Goal: Task Accomplishment & Management: Manage account settings

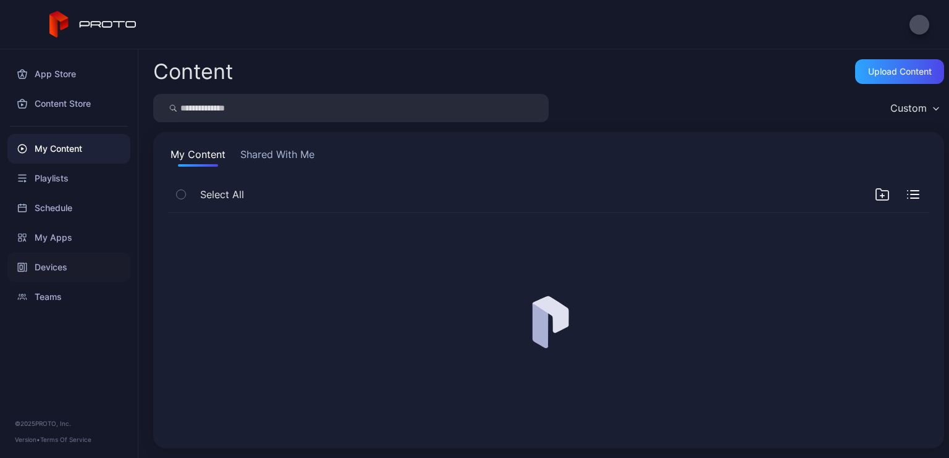
click at [49, 263] on div "Devices" at bounding box center [68, 268] width 123 height 30
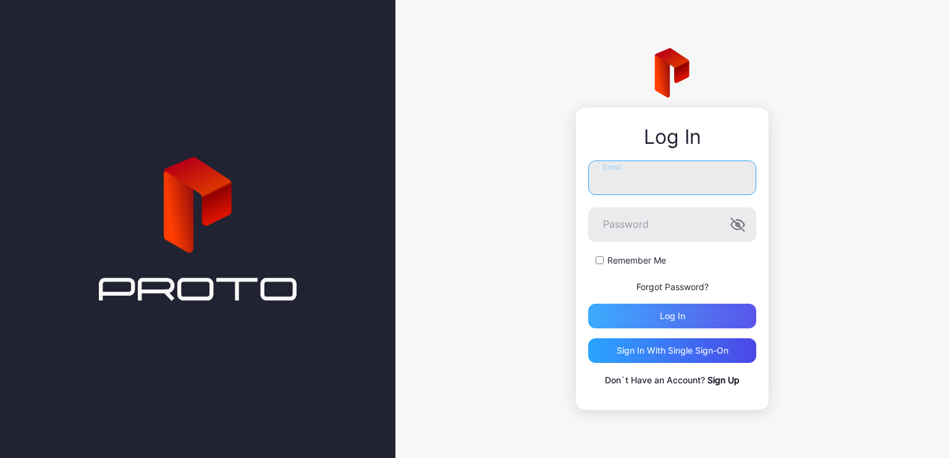
type input "**********"
click at [707, 306] on div "Log in" at bounding box center [672, 316] width 168 height 25
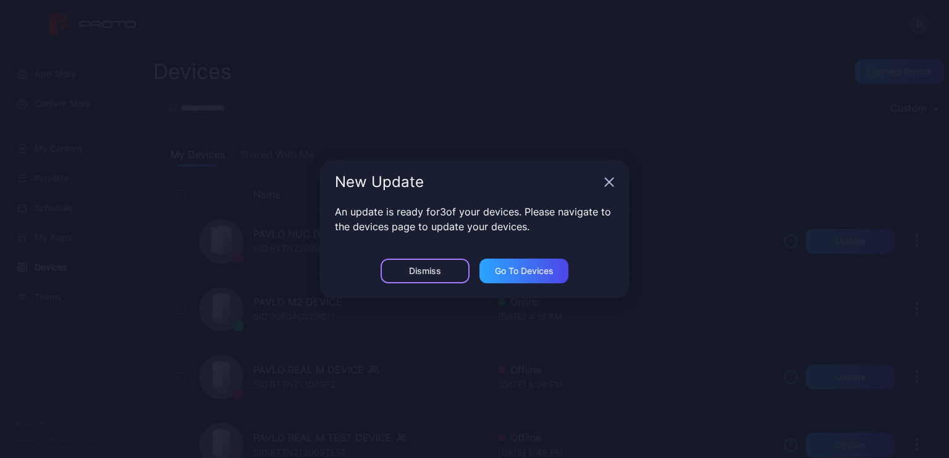
click at [435, 273] on div "Dismiss" at bounding box center [425, 271] width 32 height 10
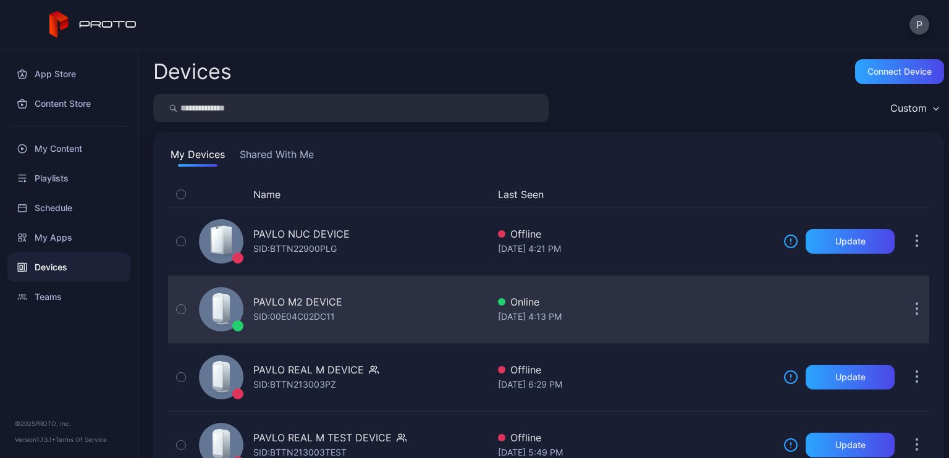
click at [301, 321] on div "SID: 00E04C02DC11" at bounding box center [294, 316] width 82 height 15
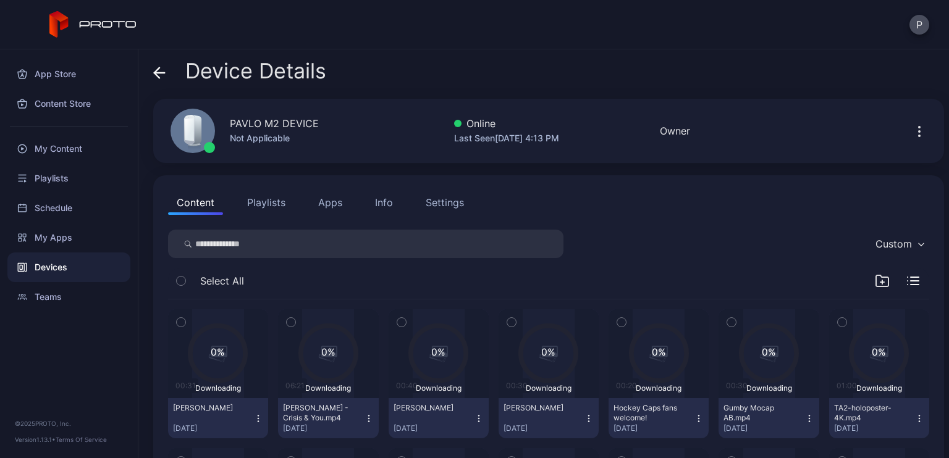
click at [264, 207] on button "Playlists" at bounding box center [266, 202] width 56 height 25
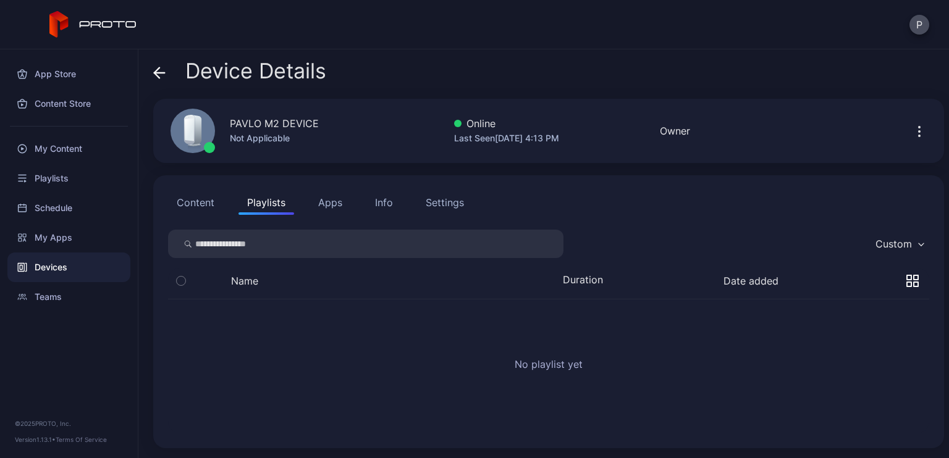
click at [196, 203] on button "Content" at bounding box center [195, 202] width 55 height 25
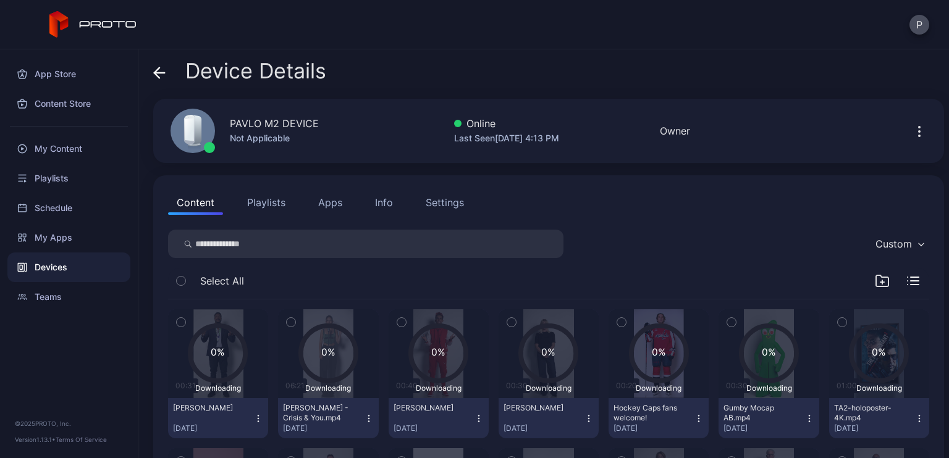
click at [912, 130] on icon "button" at bounding box center [919, 131] width 15 height 15
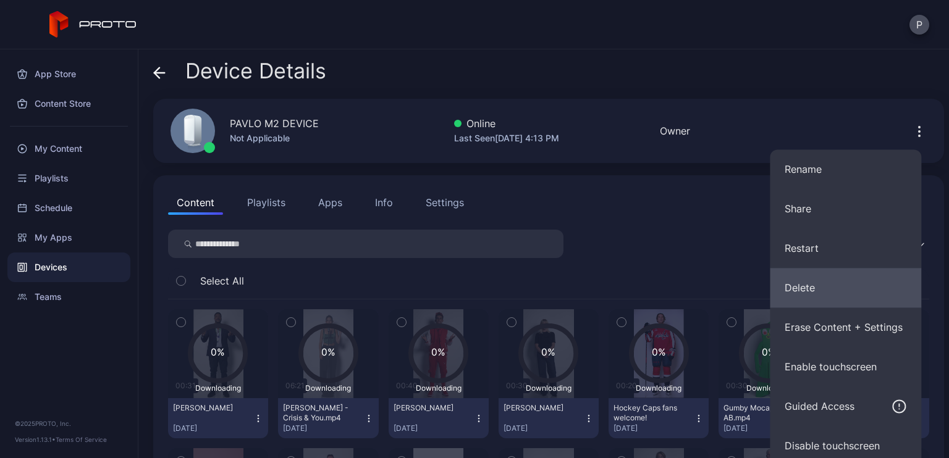
click at [812, 286] on button "Delete" at bounding box center [845, 288] width 151 height 40
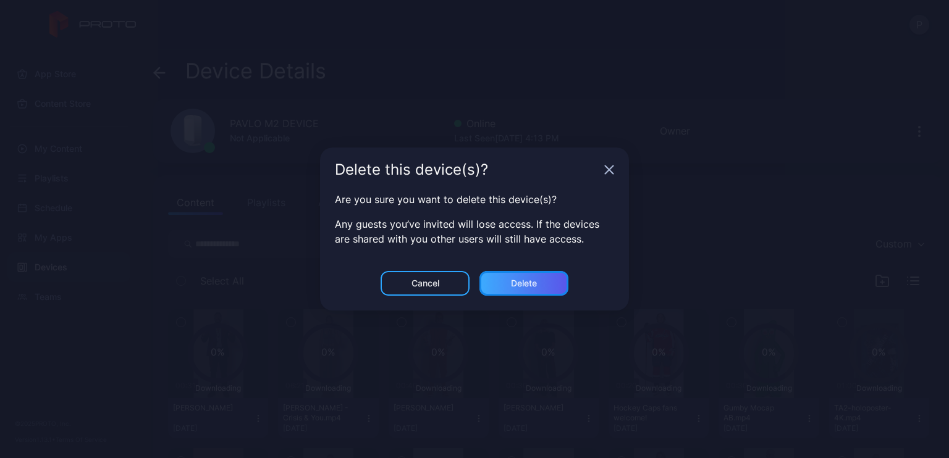
click at [538, 279] on div "Delete" at bounding box center [523, 283] width 89 height 25
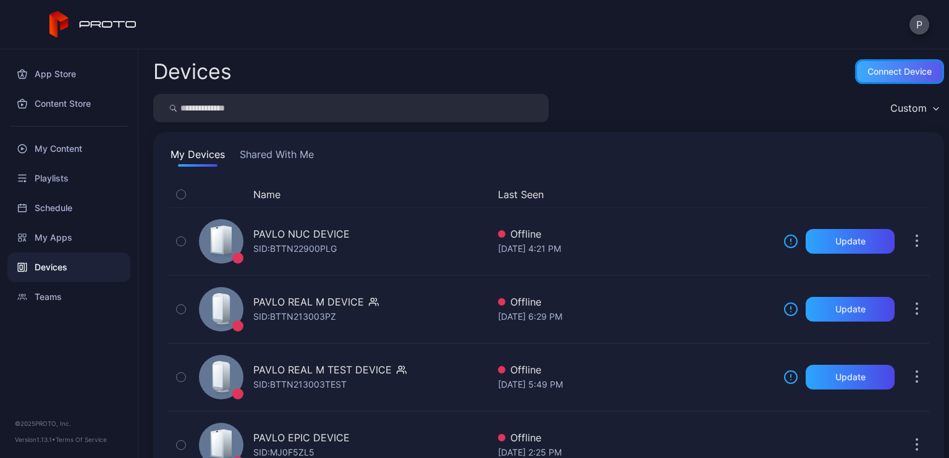
click at [886, 60] on div "Connect device" at bounding box center [899, 71] width 89 height 25
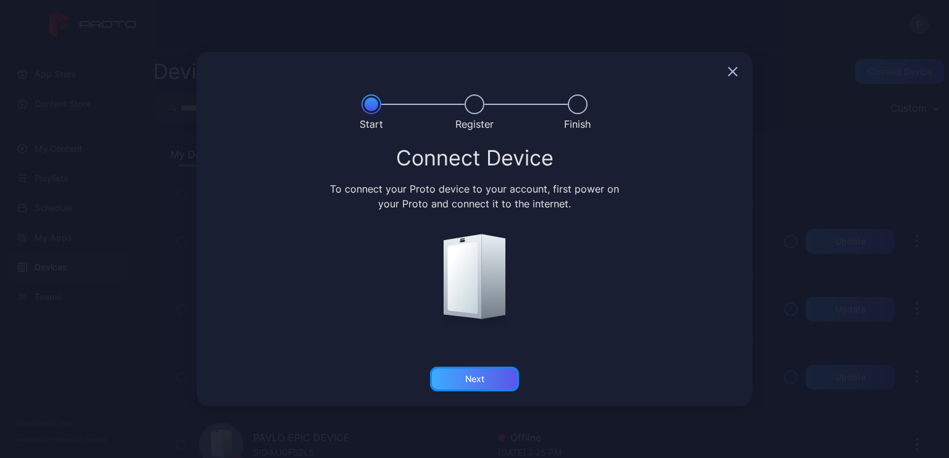
click at [487, 378] on div "Next" at bounding box center [474, 379] width 89 height 25
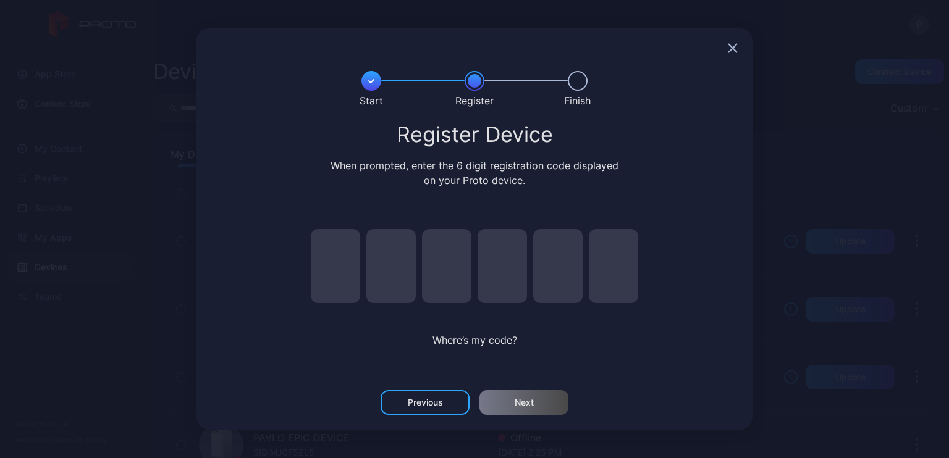
click at [355, 261] on input "pin code 1 of 6" at bounding box center [335, 266] width 49 height 74
type input "*"
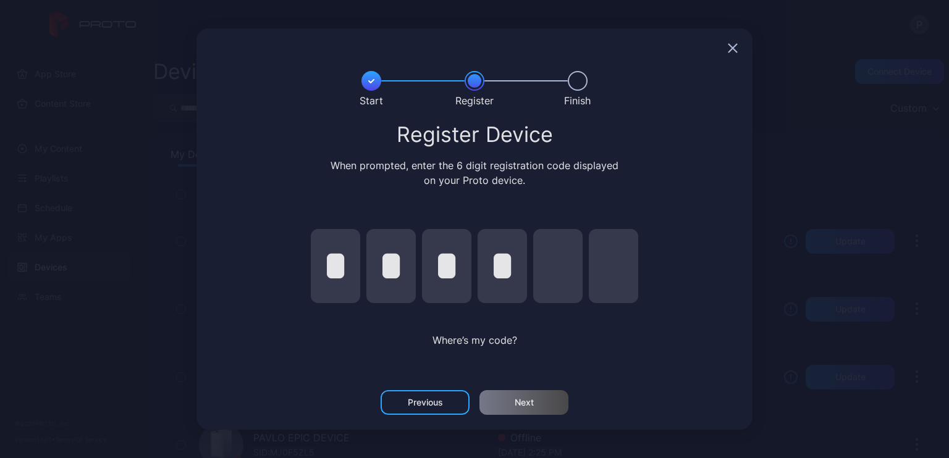
type input "*"
click at [545, 400] on div "Next" at bounding box center [523, 402] width 89 height 25
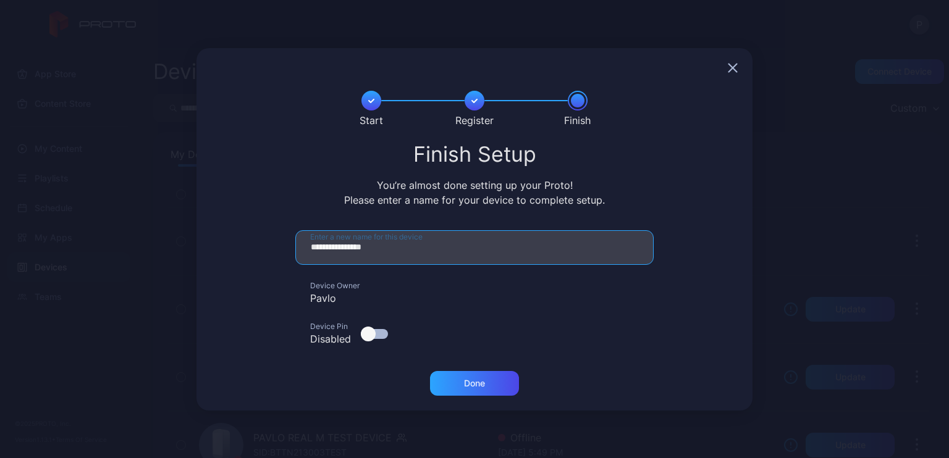
drag, startPoint x: 406, startPoint y: 244, endPoint x: 334, endPoint y: 244, distance: 72.3
click at [334, 244] on input "**********" at bounding box center [474, 247] width 358 height 35
type input "**********"
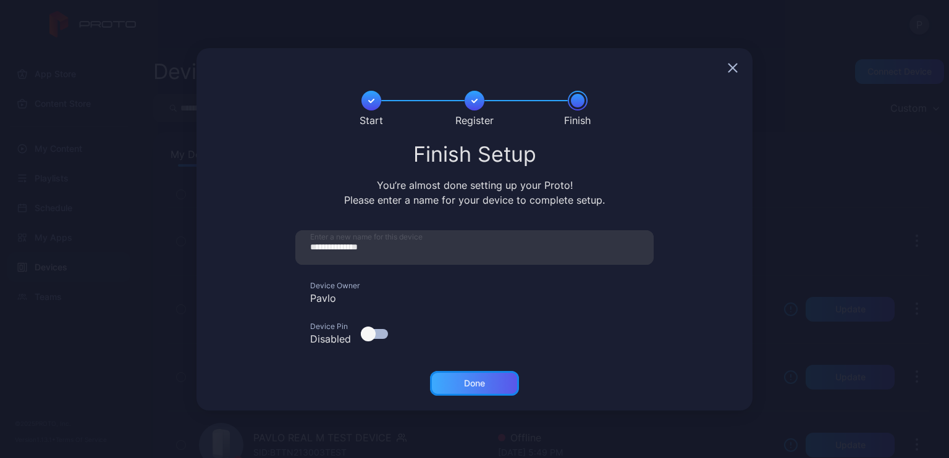
click at [471, 384] on div "Done" at bounding box center [474, 384] width 21 height 10
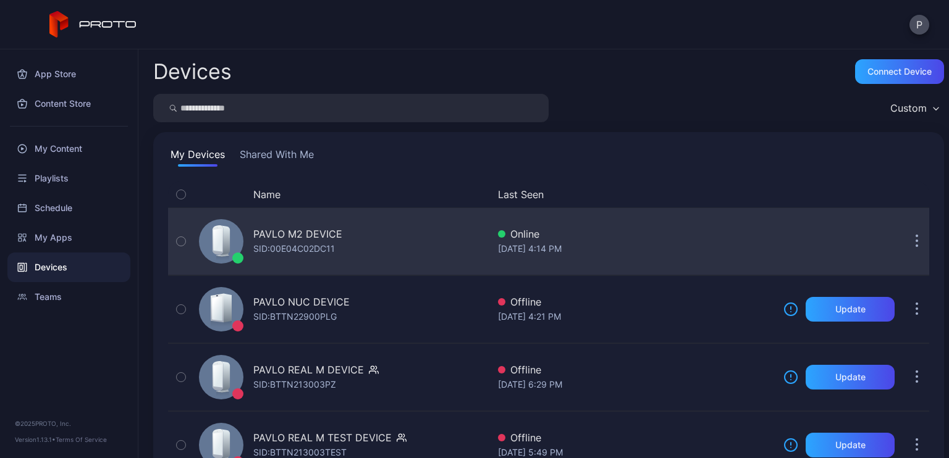
click at [344, 229] on div "PAVLO M2 DEVICE SID: 00E04C02DC11" at bounding box center [341, 242] width 294 height 62
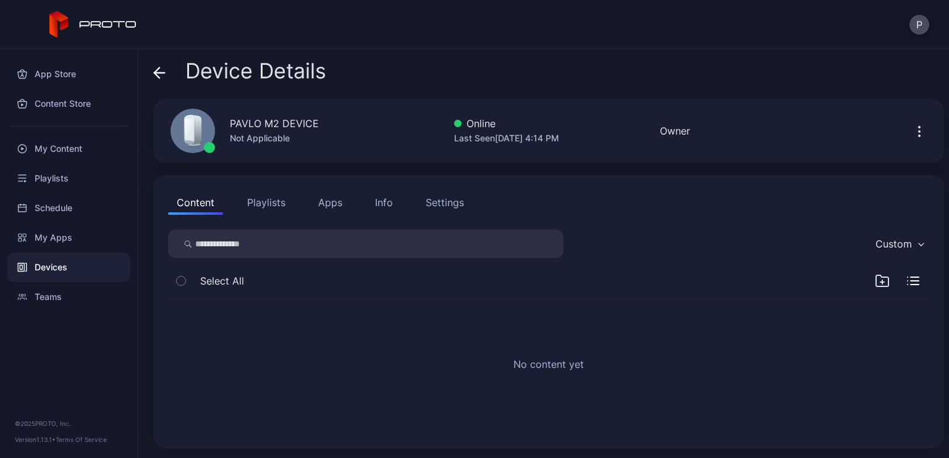
click at [242, 204] on button "Playlists" at bounding box center [266, 202] width 56 height 25
click at [324, 207] on button "Apps" at bounding box center [329, 202] width 41 height 25
click at [384, 206] on div "Info" at bounding box center [384, 202] width 18 height 15
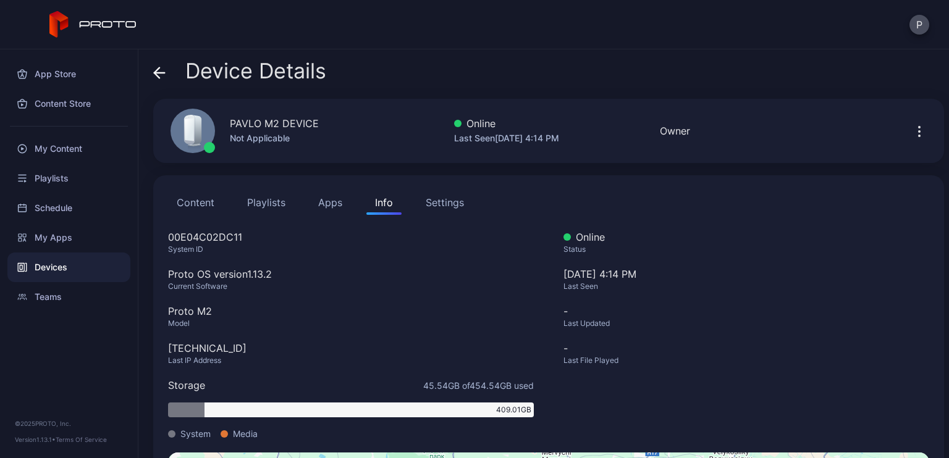
click at [455, 200] on div "Settings" at bounding box center [445, 202] width 38 height 15
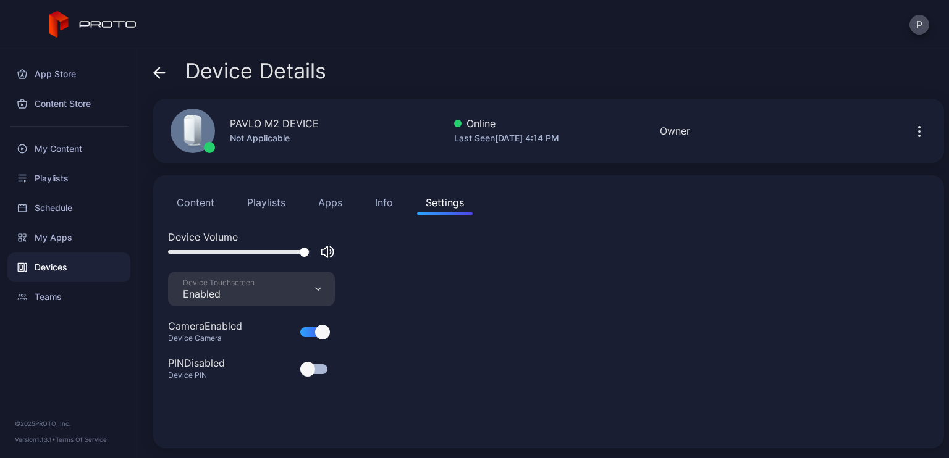
click at [188, 198] on button "Content" at bounding box center [195, 202] width 55 height 25
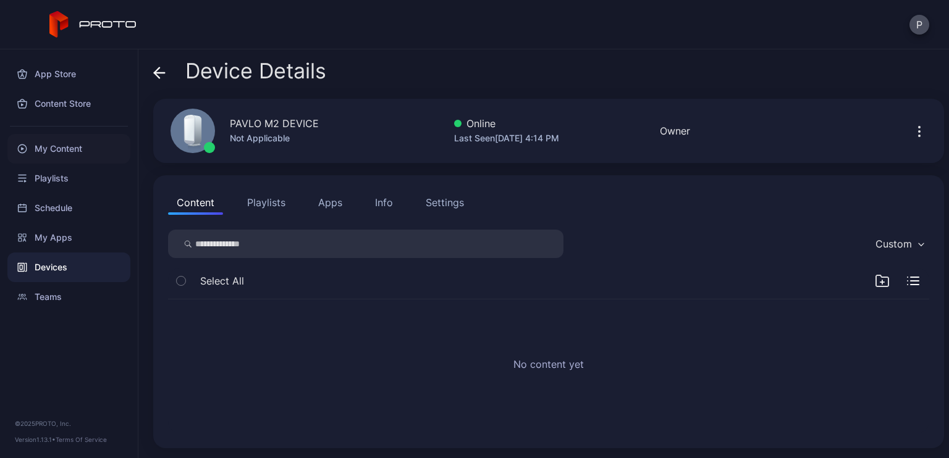
click at [87, 144] on div "My Content" at bounding box center [68, 149] width 123 height 30
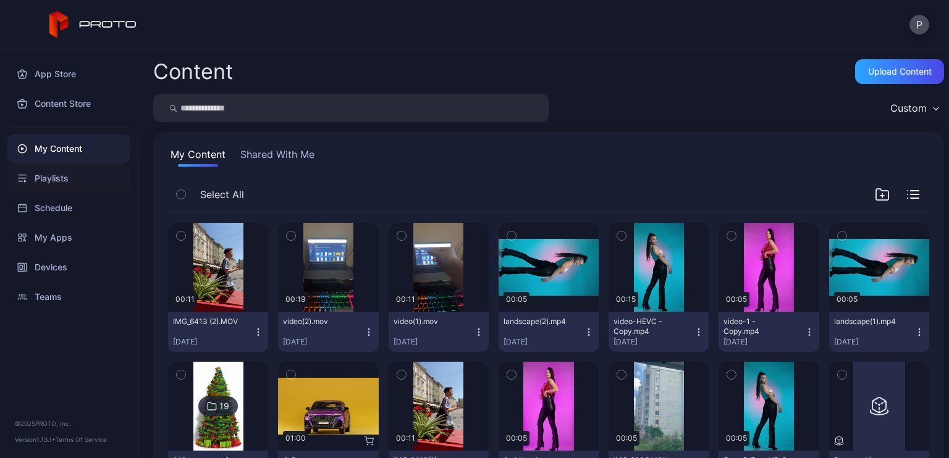
click at [32, 179] on div "Playlists" at bounding box center [68, 179] width 123 height 30
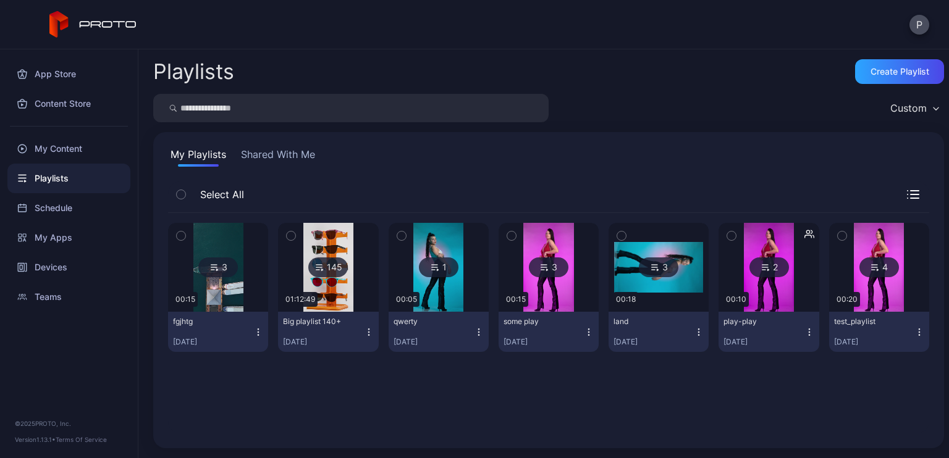
click at [180, 234] on icon "button" at bounding box center [181, 236] width 9 height 14
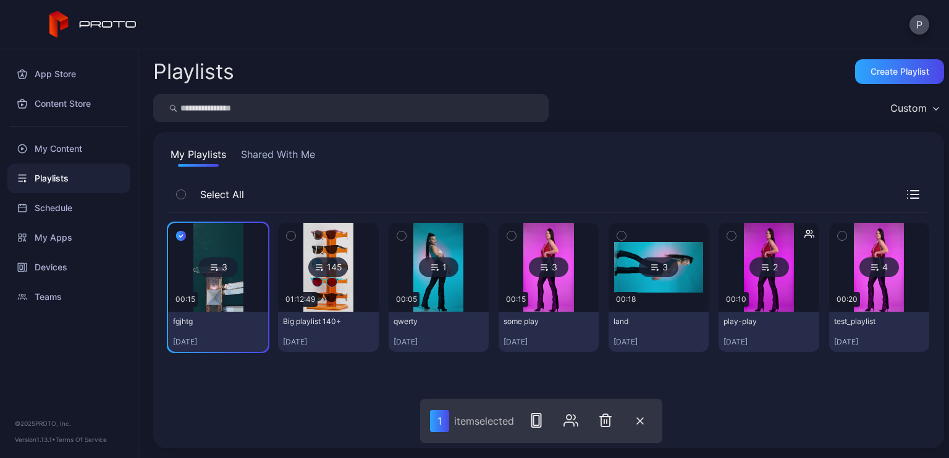
click at [508, 234] on icon "button" at bounding box center [511, 236] width 9 height 14
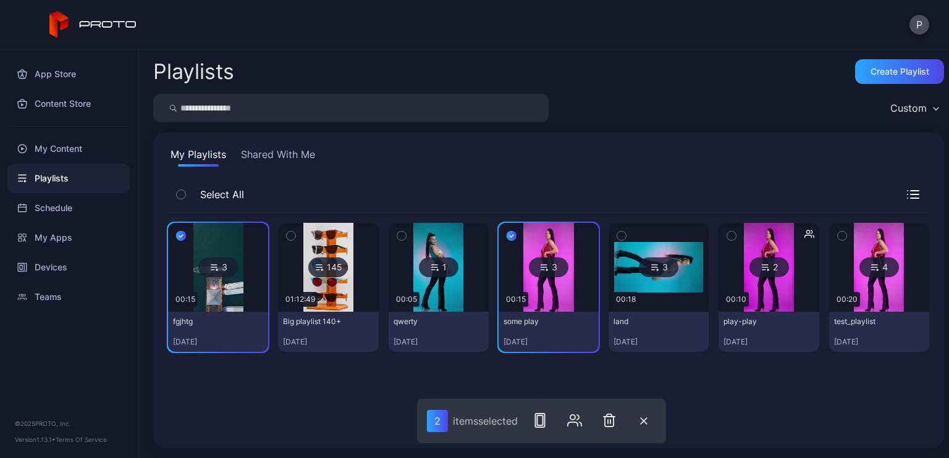
click at [617, 232] on icon "button" at bounding box center [621, 236] width 9 height 14
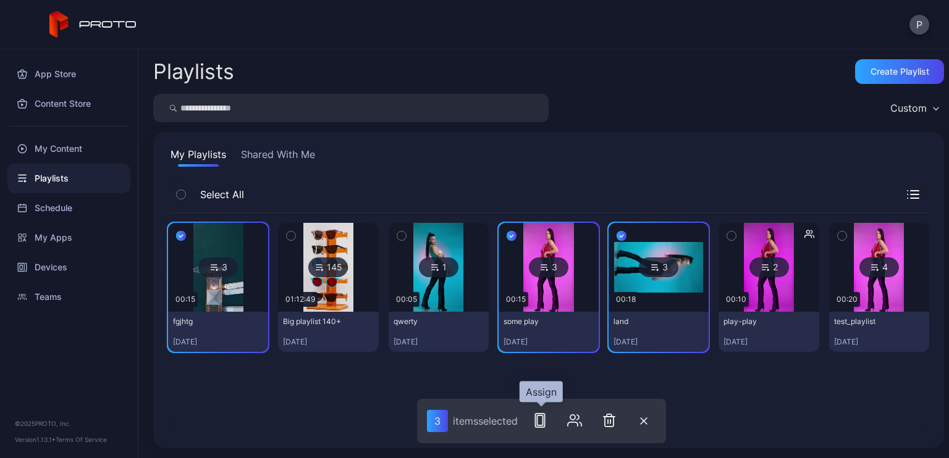
click at [539, 422] on icon "button" at bounding box center [539, 420] width 15 height 15
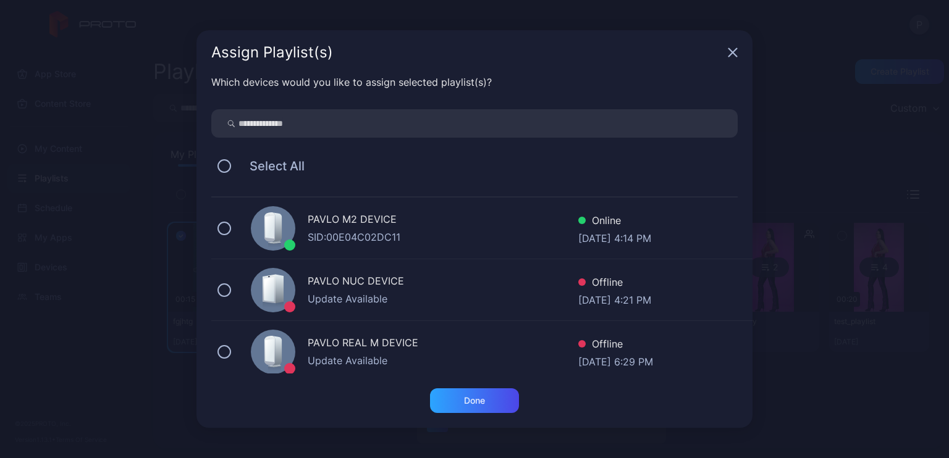
click at [423, 232] on div "SID: 00E04C02DC11" at bounding box center [443, 237] width 271 height 15
click at [479, 400] on div "Done" at bounding box center [474, 401] width 21 height 10
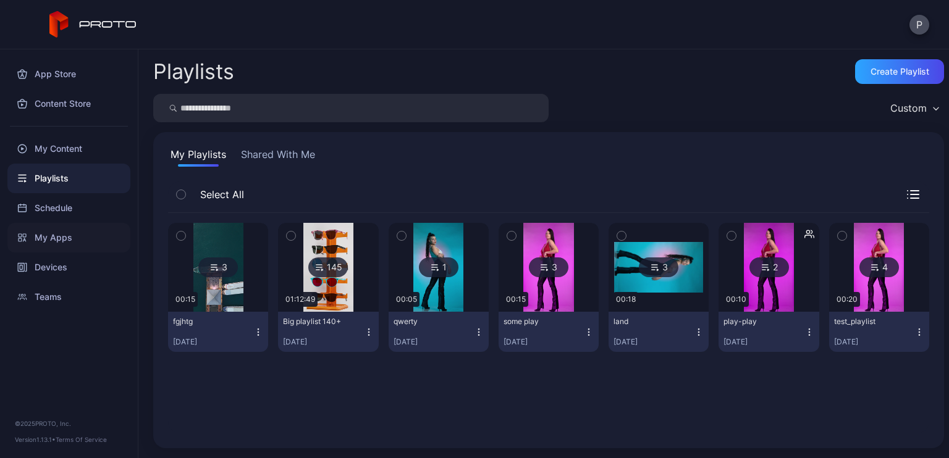
click at [54, 237] on div "My Apps" at bounding box center [68, 238] width 123 height 30
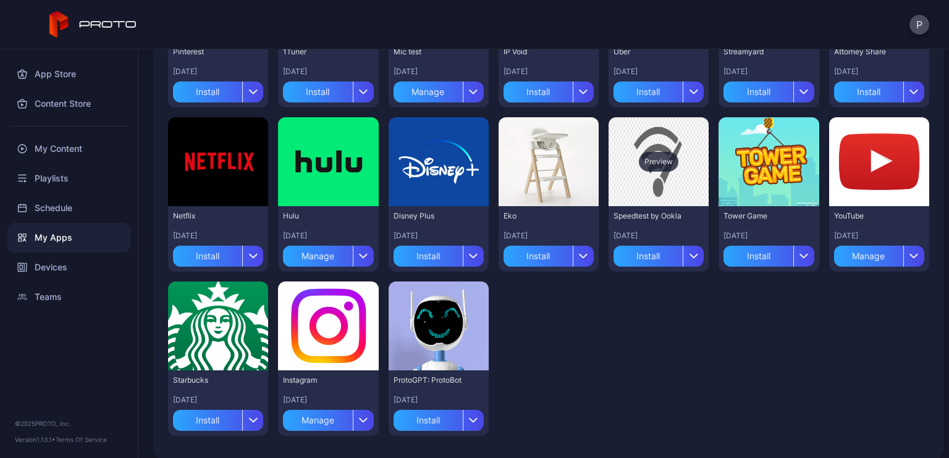
scroll to position [405, 0]
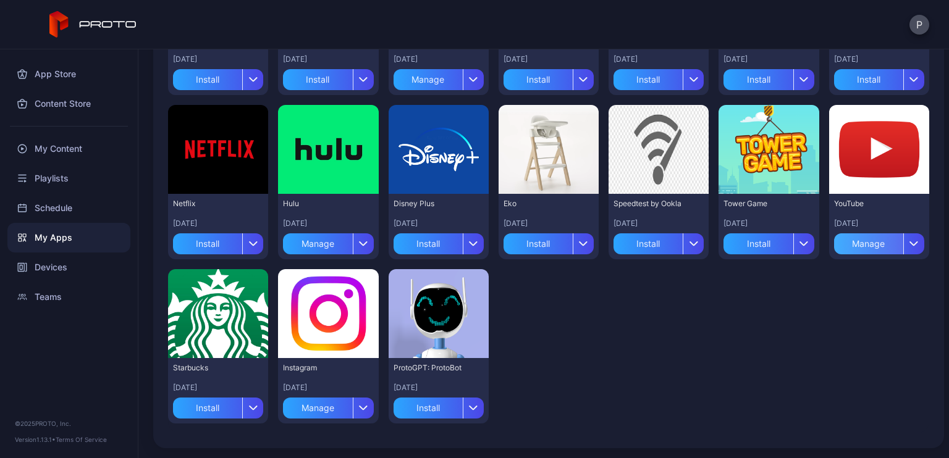
click at [849, 249] on div "Manage" at bounding box center [868, 243] width 69 height 21
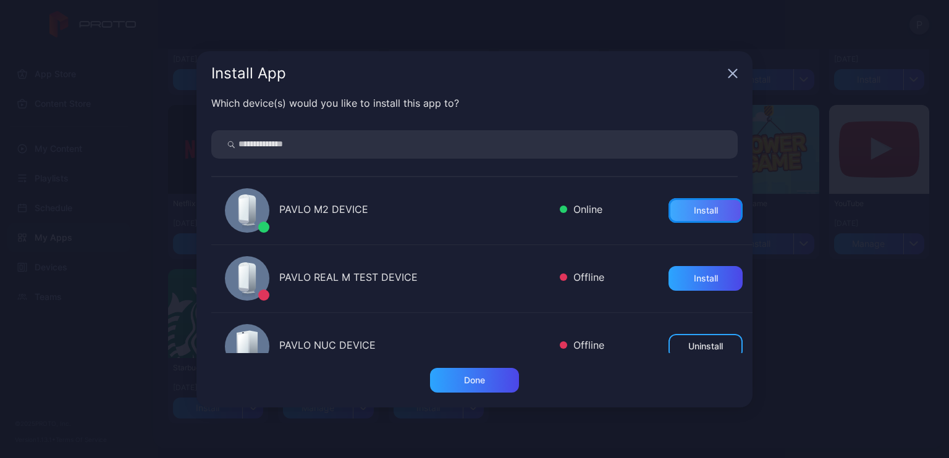
click at [694, 214] on div "Install" at bounding box center [706, 211] width 24 height 10
click at [860, 326] on div "Install App Which device(s) would you like to install this app to? PAVLO M2 DEV…" at bounding box center [474, 229] width 949 height 458
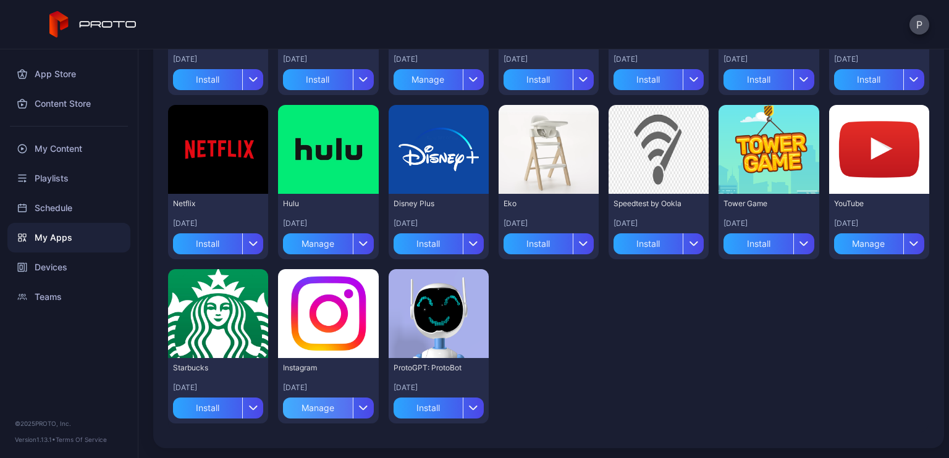
click at [325, 408] on div "Manage" at bounding box center [317, 408] width 69 height 21
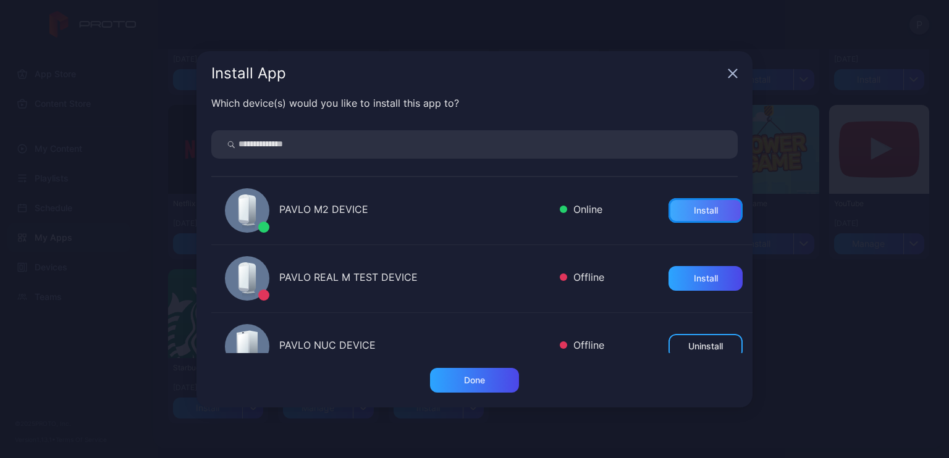
click at [694, 215] on div "Install" at bounding box center [706, 211] width 24 height 10
click at [841, 340] on div "Install App Which device(s) would you like to install this app to? PAVLO M2 DEV…" at bounding box center [474, 229] width 949 height 458
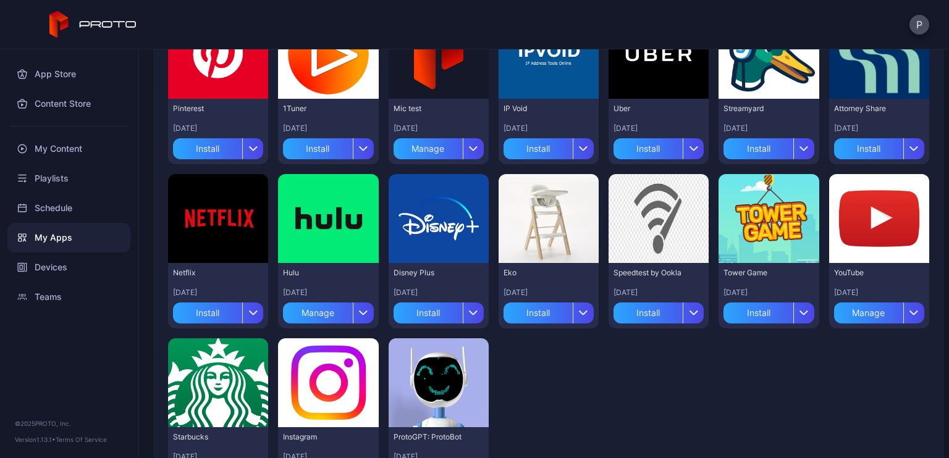
scroll to position [343, 0]
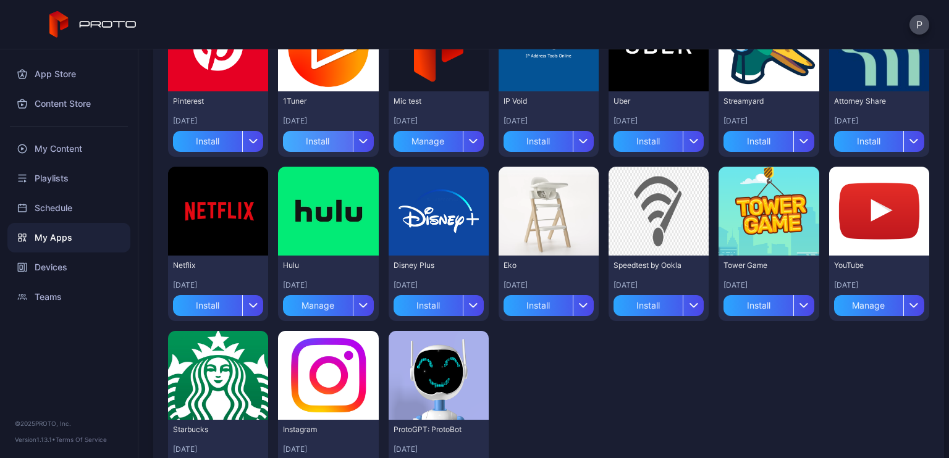
click at [306, 138] on div "Install" at bounding box center [317, 141] width 69 height 21
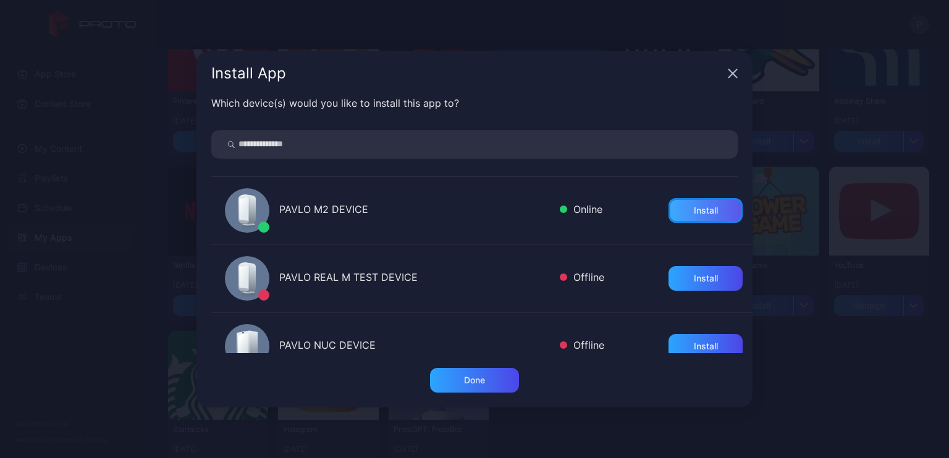
click at [694, 212] on div "Install" at bounding box center [706, 211] width 24 height 10
click at [841, 370] on div "Install App Which device(s) would you like to install this app to? PAVLO M2 DEV…" at bounding box center [474, 229] width 949 height 458
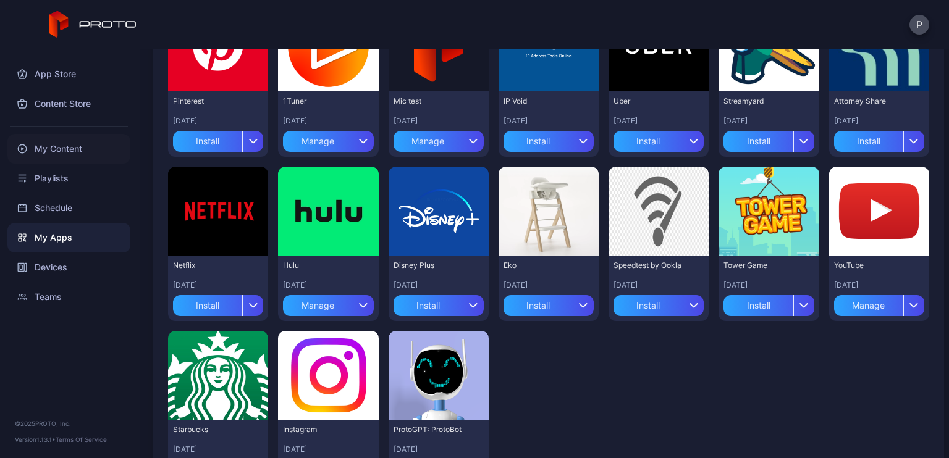
click at [59, 141] on div "My Content" at bounding box center [68, 149] width 123 height 30
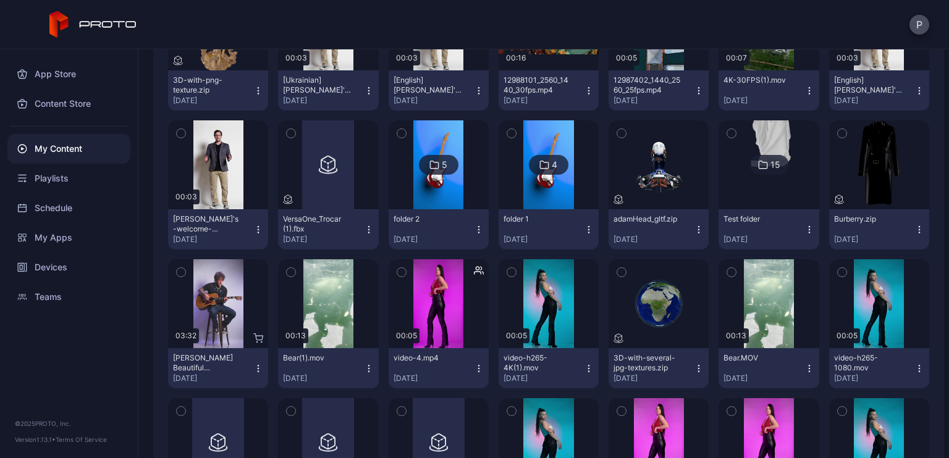
scroll to position [556, 0]
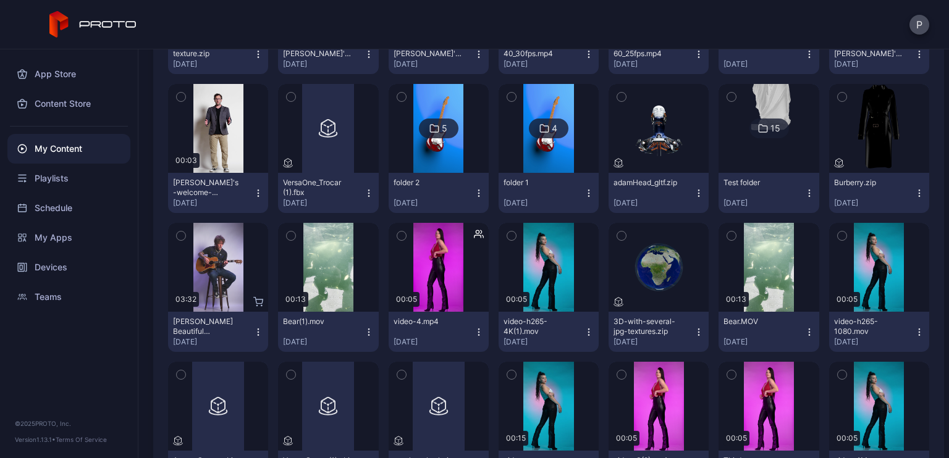
click at [617, 232] on icon "button" at bounding box center [621, 236] width 9 height 14
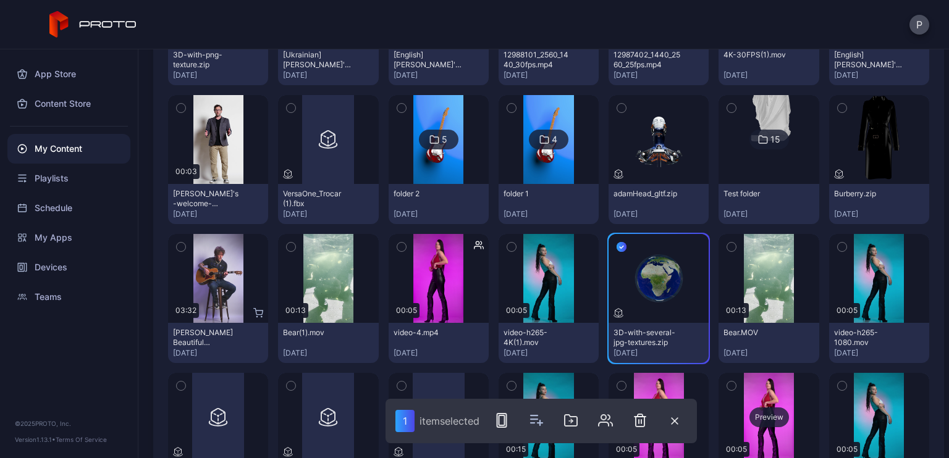
scroll to position [515, 0]
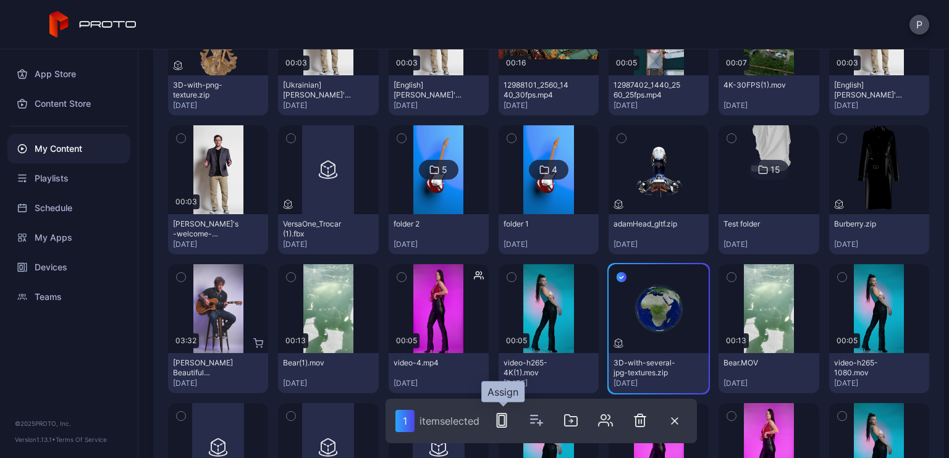
click at [508, 420] on icon "button" at bounding box center [501, 420] width 15 height 15
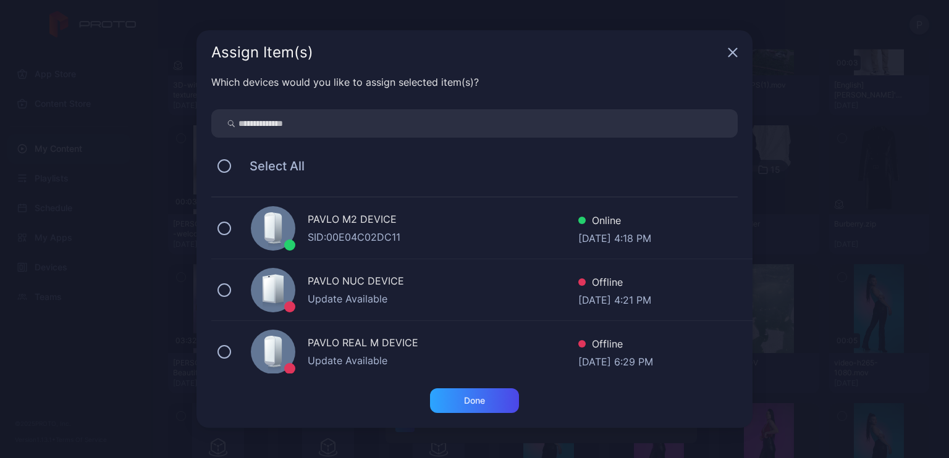
click at [465, 227] on div "PAVLO M2 DEVICE" at bounding box center [443, 221] width 271 height 18
click at [487, 399] on div "Done" at bounding box center [474, 401] width 89 height 25
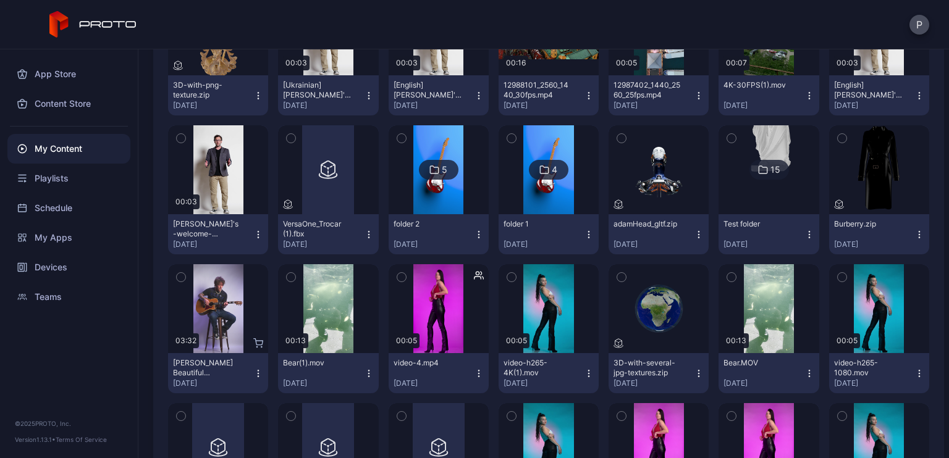
click at [762, 186] on img at bounding box center [769, 169] width 50 height 89
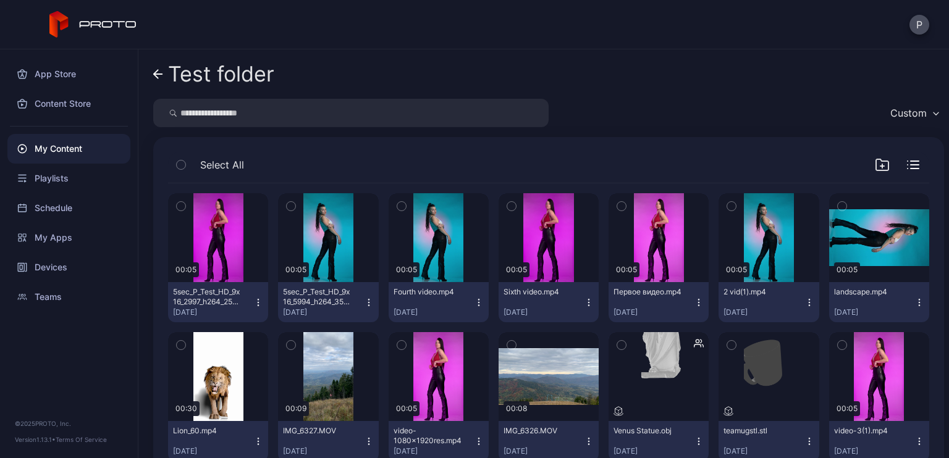
click at [161, 79] on link "Test folder" at bounding box center [213, 74] width 121 height 30
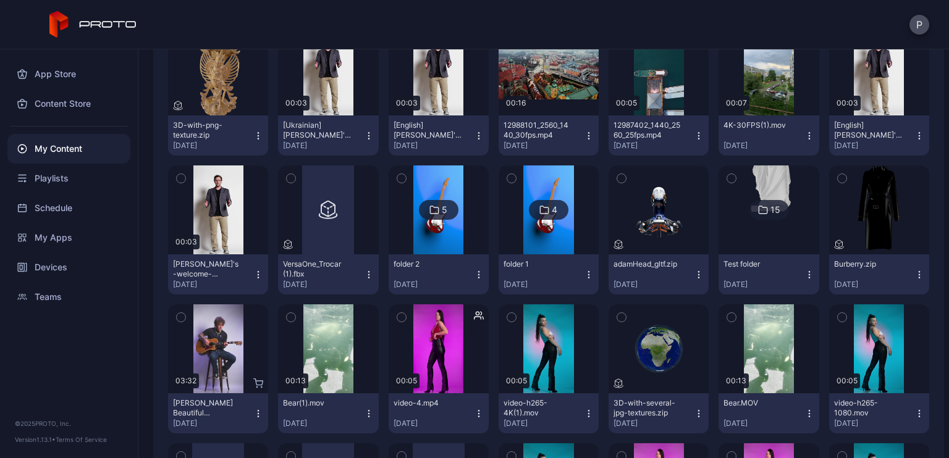
scroll to position [453, 0]
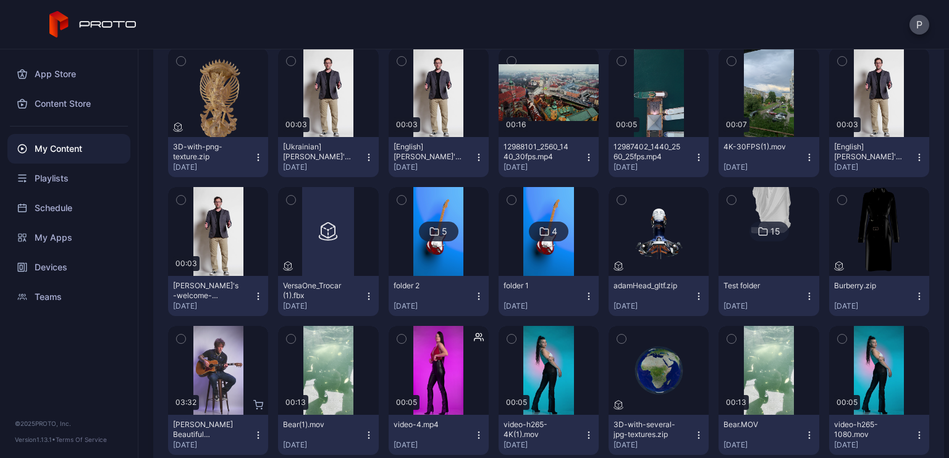
click at [257, 154] on icon "button" at bounding box center [258, 158] width 10 height 10
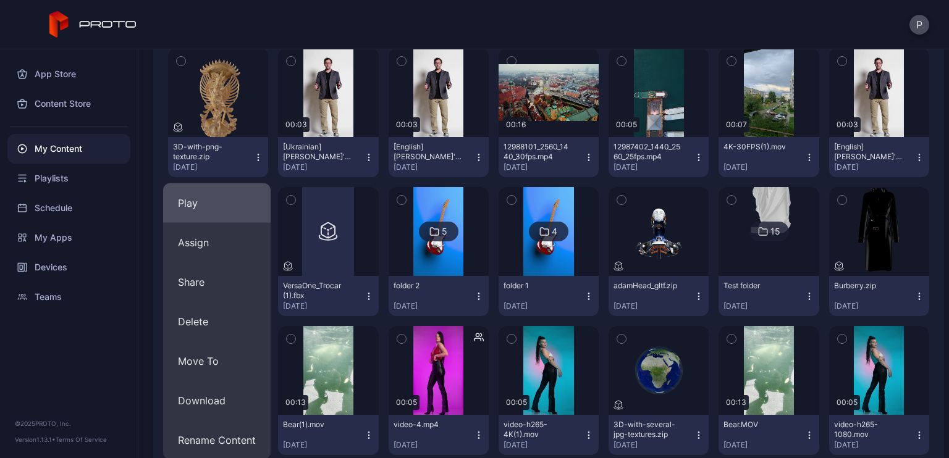
click at [225, 197] on button "Play" at bounding box center [216, 203] width 107 height 40
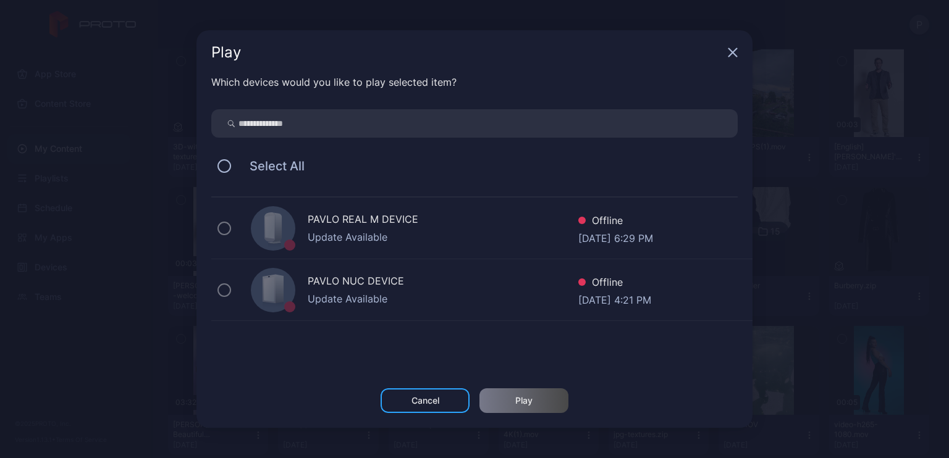
click at [817, 205] on div "Play Which devices would you like to play selected item? Select All PAVLO REAL …" at bounding box center [474, 229] width 949 height 458
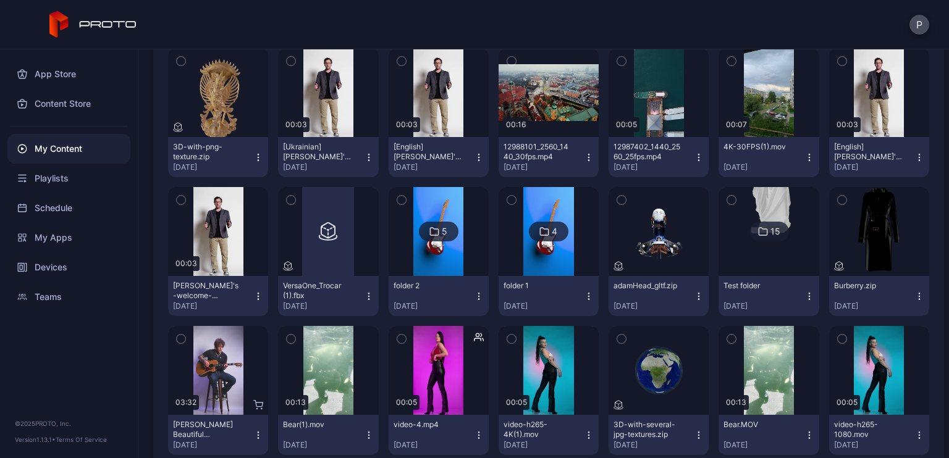
click at [258, 154] on icon "button" at bounding box center [258, 158] width 10 height 10
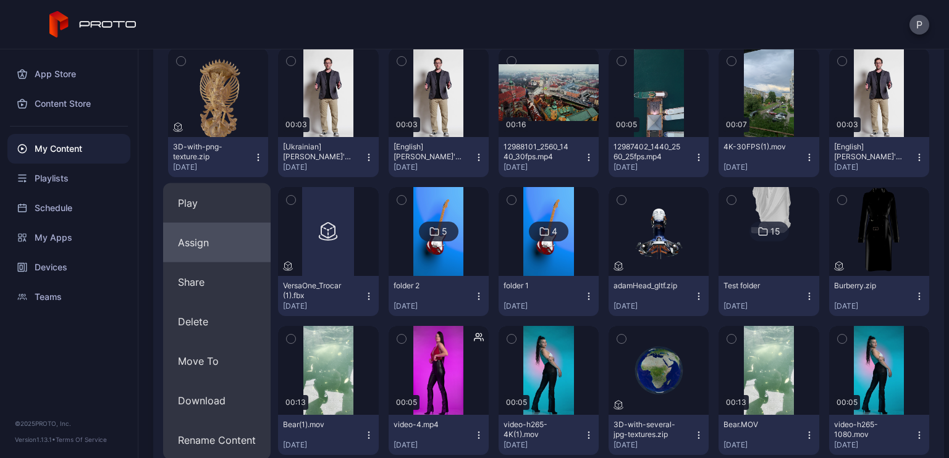
click at [214, 238] on button "Assign" at bounding box center [216, 243] width 107 height 40
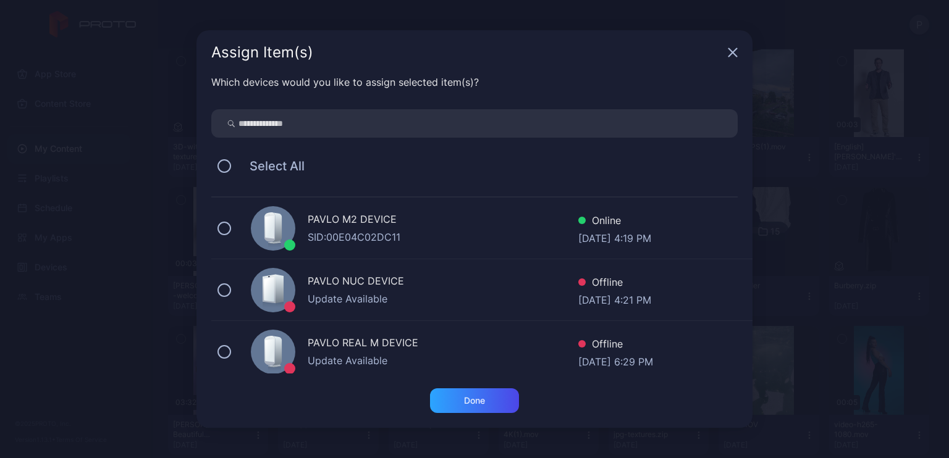
click at [400, 221] on div "PAVLO M2 DEVICE" at bounding box center [443, 221] width 271 height 18
click at [490, 402] on div "Done" at bounding box center [474, 401] width 89 height 25
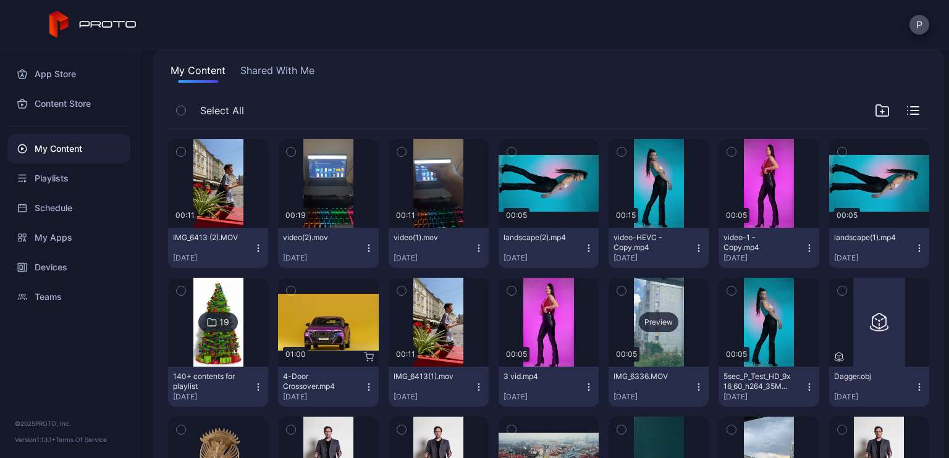
scroll to position [82, 0]
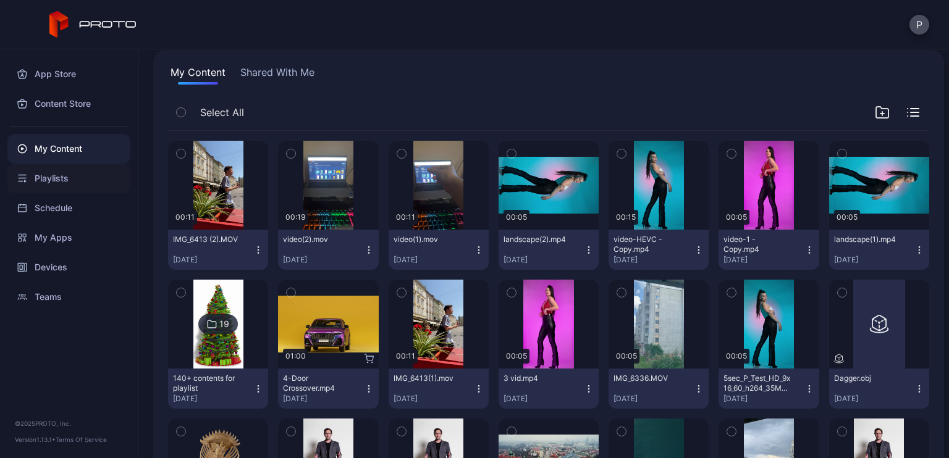
click at [62, 179] on div "Playlists" at bounding box center [68, 179] width 123 height 30
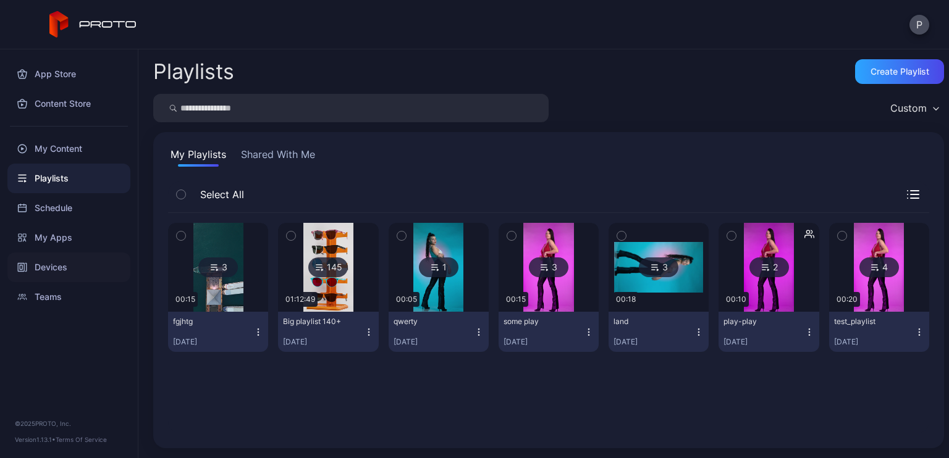
click at [57, 274] on div "Devices" at bounding box center [68, 268] width 123 height 30
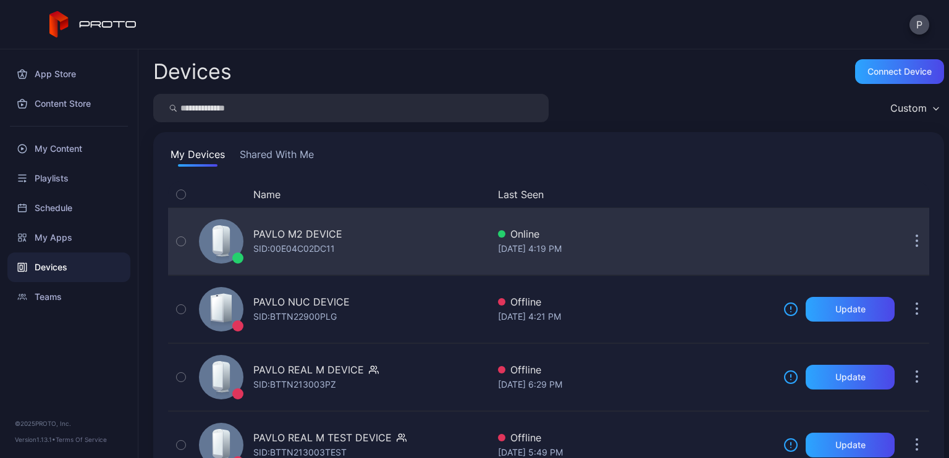
click at [318, 222] on div "PAVLO M2 DEVICE SID: 00E04C02DC11" at bounding box center [341, 242] width 294 height 62
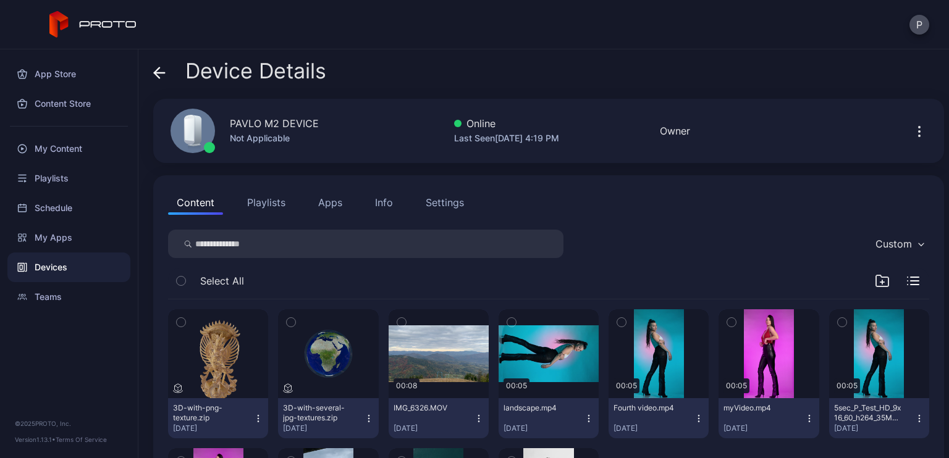
click at [269, 195] on button "Playlists" at bounding box center [266, 202] width 56 height 25
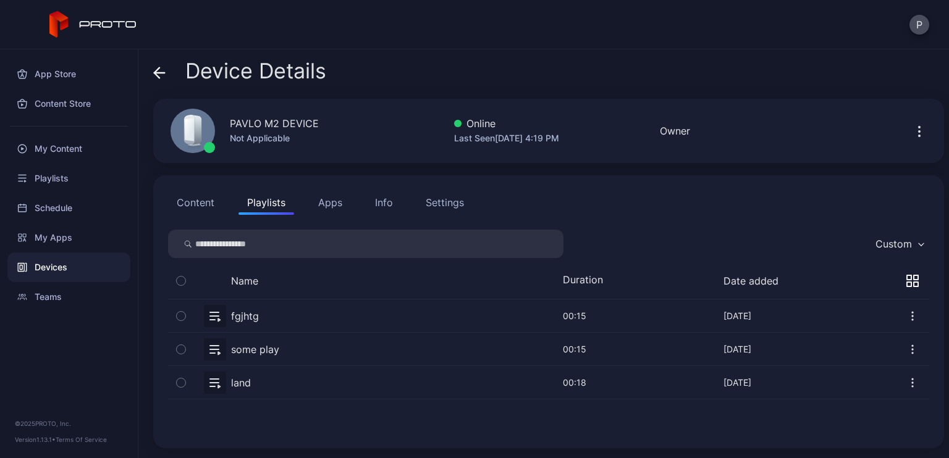
click at [333, 202] on button "Apps" at bounding box center [329, 202] width 41 height 25
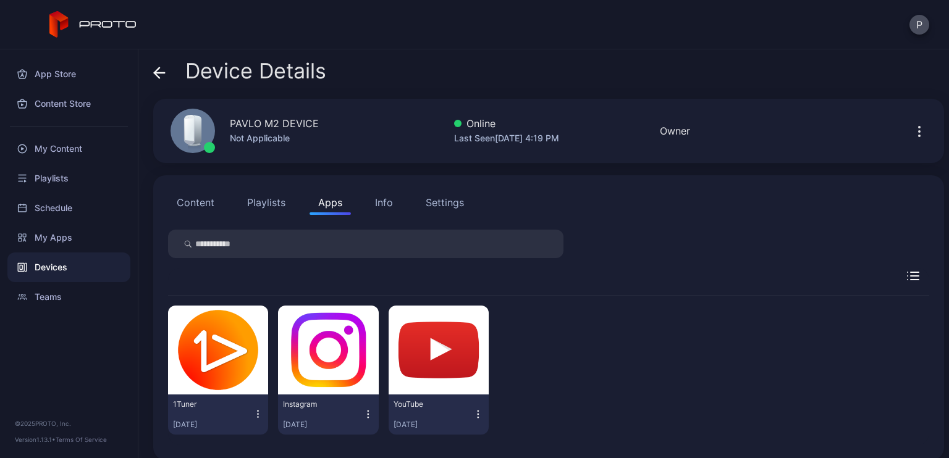
click at [390, 204] on div "Info" at bounding box center [384, 202] width 18 height 15
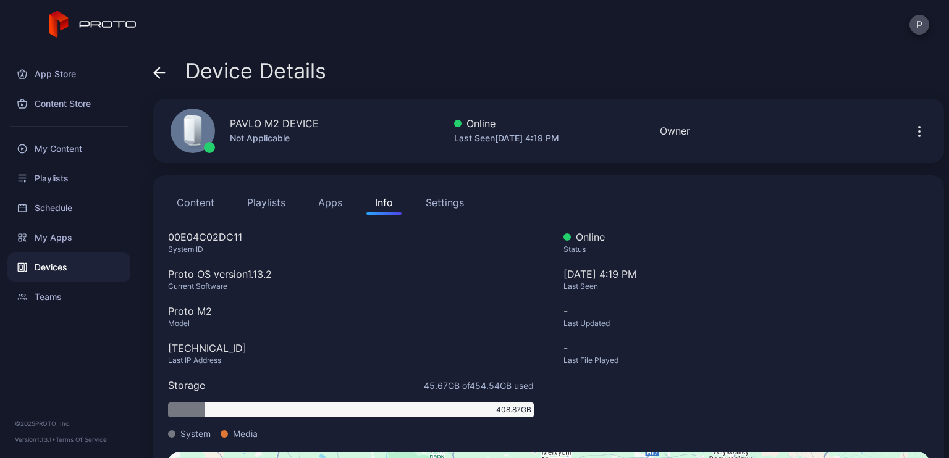
click at [451, 209] on div "Settings" at bounding box center [445, 202] width 38 height 15
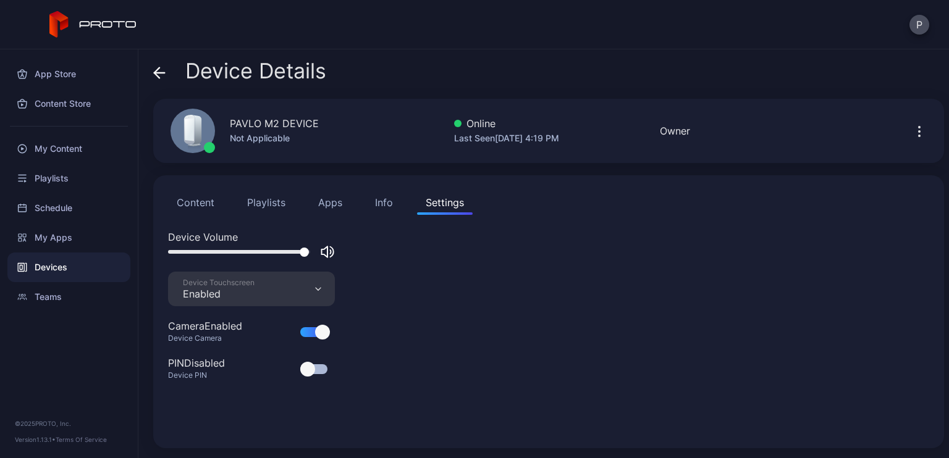
click at [210, 204] on button "Content" at bounding box center [195, 202] width 55 height 25
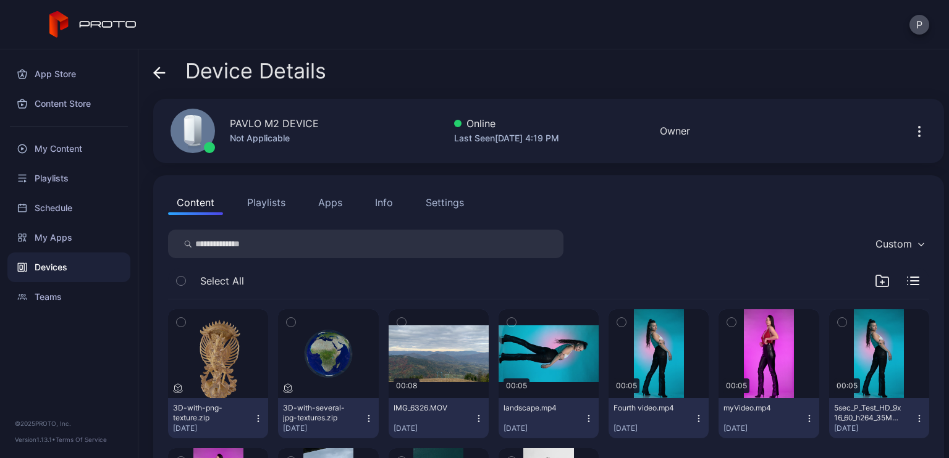
click at [694, 197] on div "Content Playlists Apps Info Settings" at bounding box center [548, 202] width 761 height 25
